Goal: Information Seeking & Learning: Learn about a topic

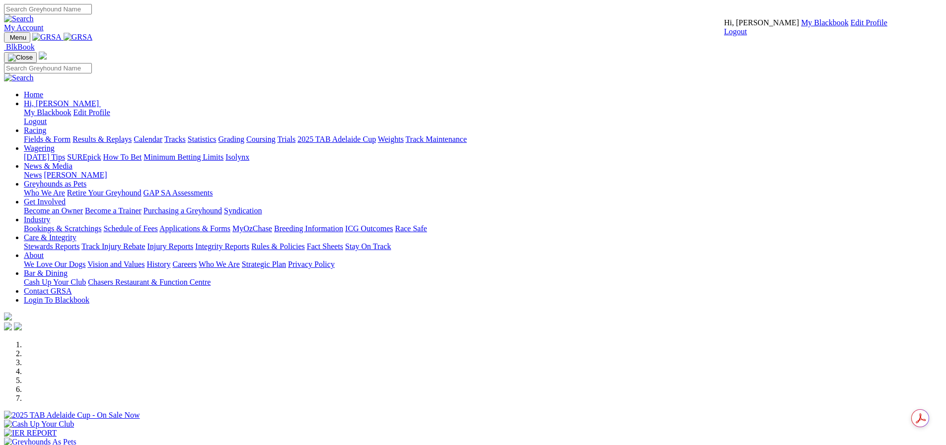
click at [801, 27] on link "My Blackbook" at bounding box center [825, 22] width 48 height 8
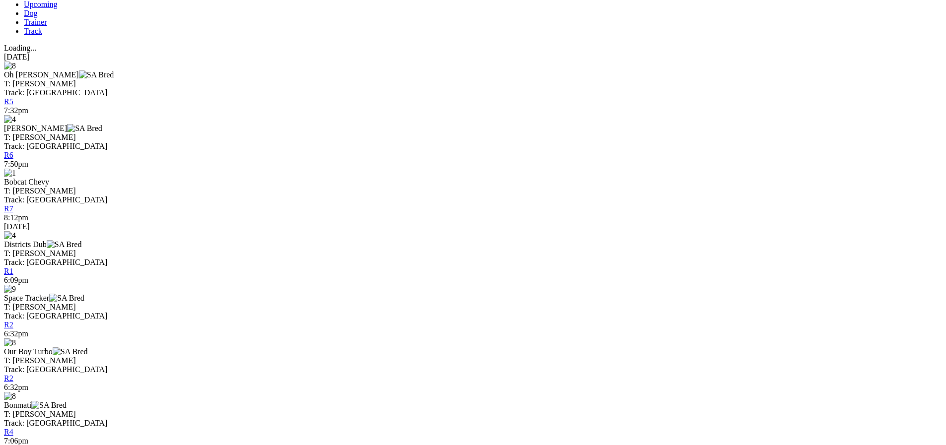
scroll to position [430, 0]
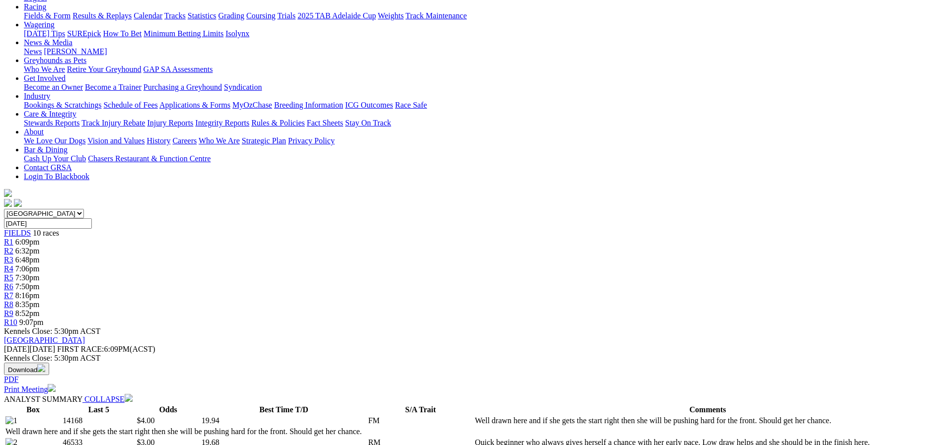
scroll to position [133, 0]
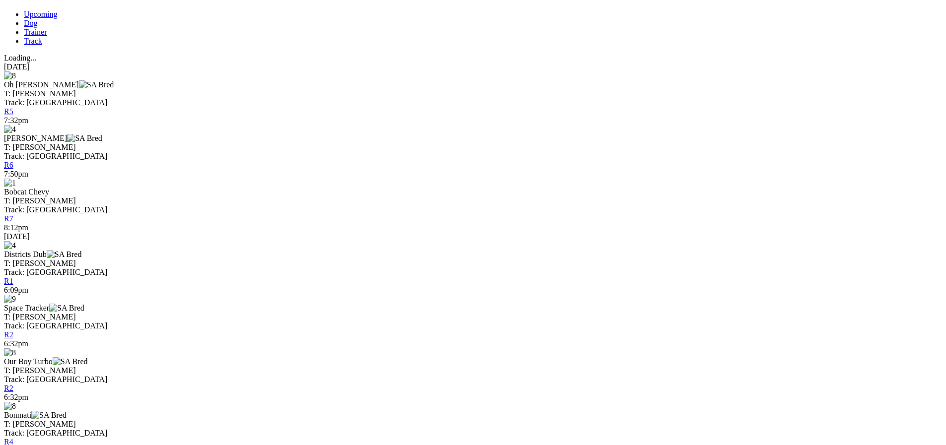
scroll to position [364, 0]
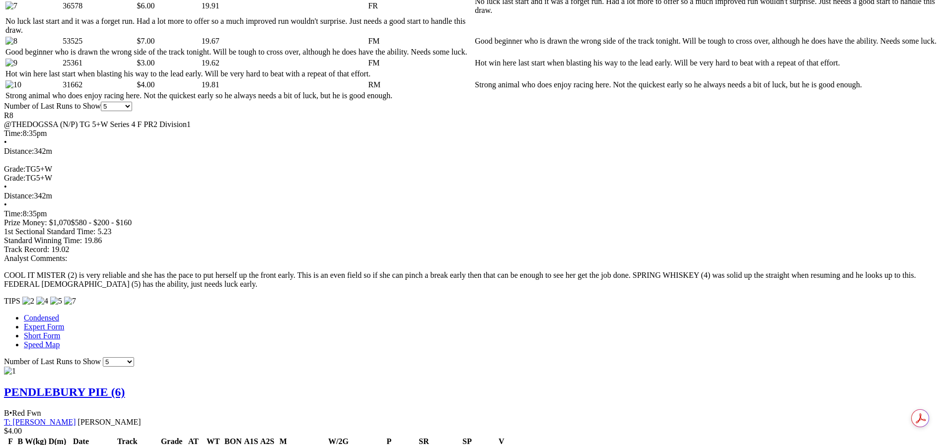
scroll to position [695, 0]
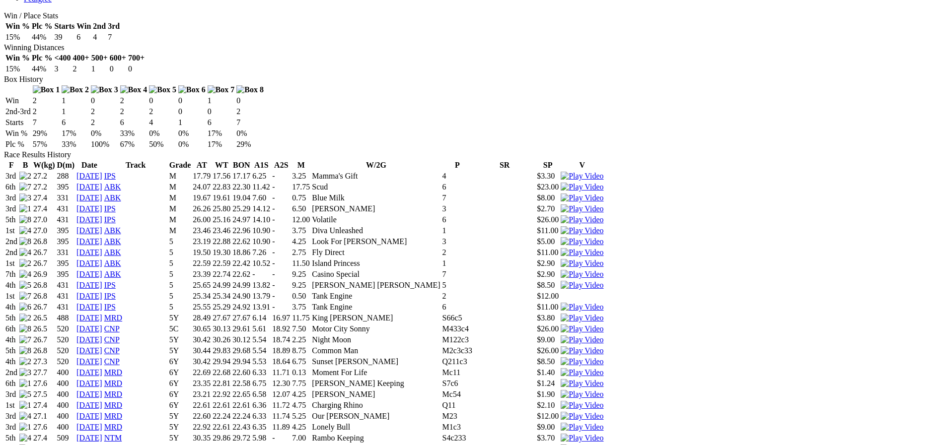
scroll to position [629, 0]
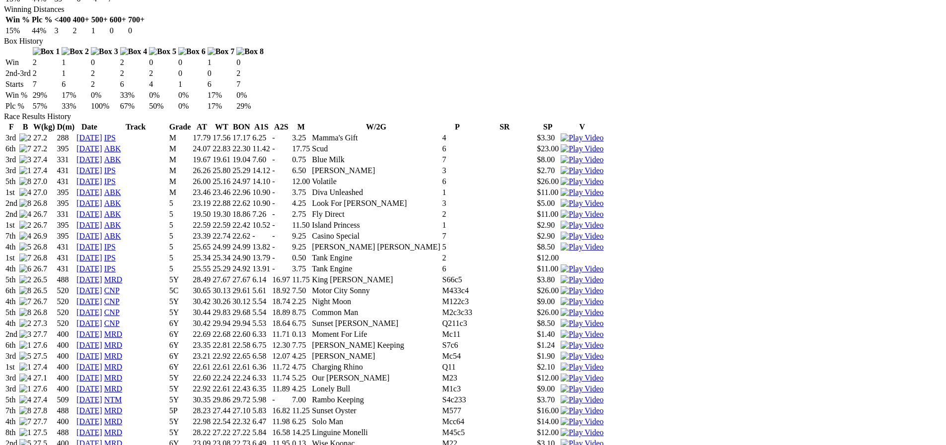
scroll to position [662, 0]
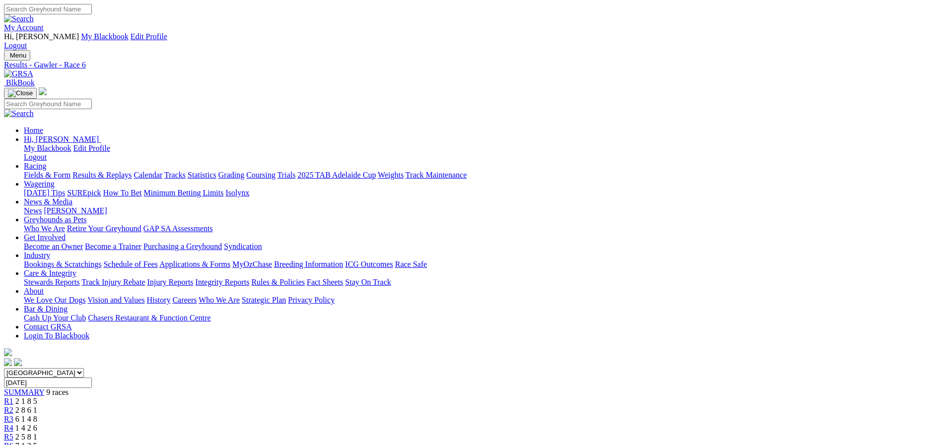
scroll to position [133, 0]
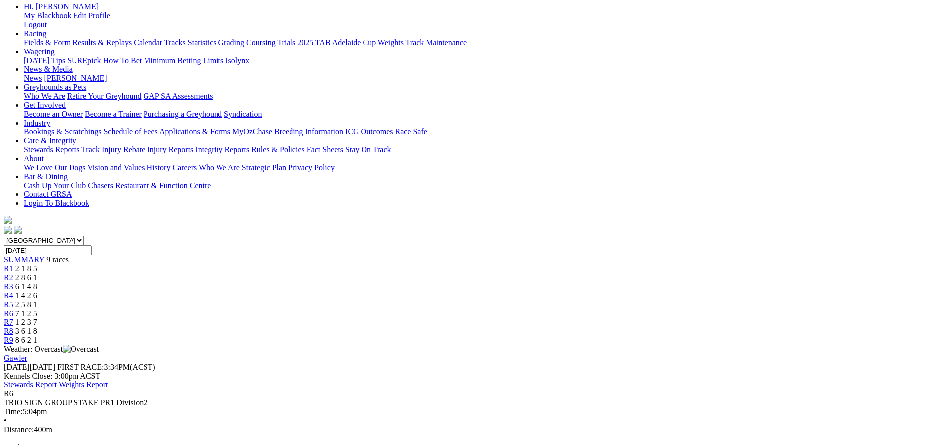
click at [57, 381] on link "Stewards Report" at bounding box center [30, 385] width 53 height 8
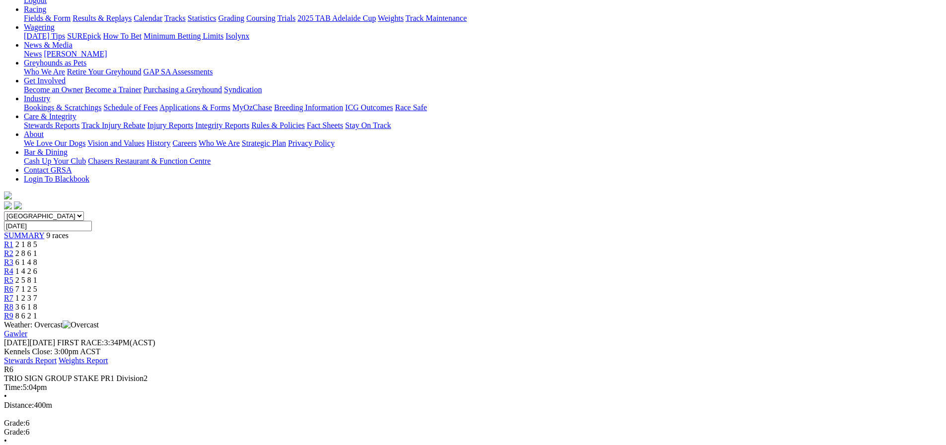
scroll to position [232, 0]
